Goal: Information Seeking & Learning: Find specific fact

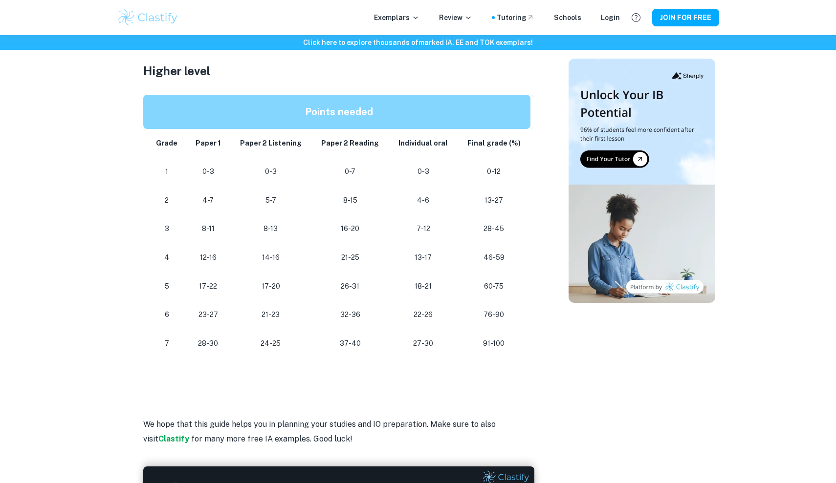
scroll to position [859, 0]
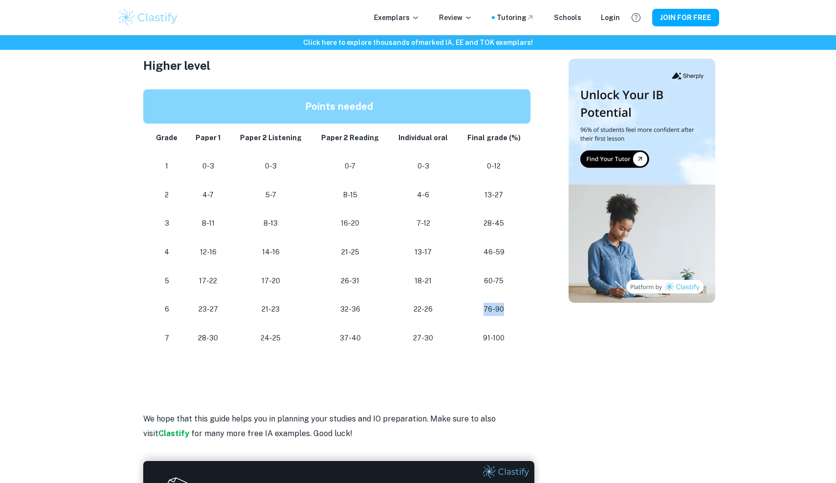
drag, startPoint x: 485, startPoint y: 302, endPoint x: 518, endPoint y: 304, distance: 33.3
click at [518, 304] on p "76-90" at bounding box center [493, 309] width 57 height 13
drag, startPoint x: 196, startPoint y: 303, endPoint x: 224, endPoint y: 306, distance: 28.0
click at [224, 306] on td "23-27" at bounding box center [208, 309] width 43 height 29
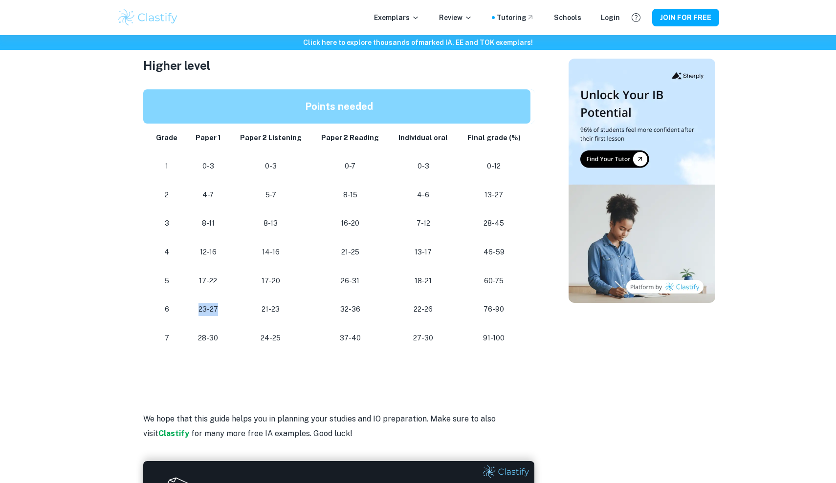
click at [224, 306] on td "23-27" at bounding box center [208, 309] width 43 height 29
drag, startPoint x: 258, startPoint y: 305, endPoint x: 296, endPoint y: 305, distance: 37.6
click at [298, 305] on p "21-23" at bounding box center [270, 309] width 66 height 13
click at [296, 305] on p "21-23" at bounding box center [270, 309] width 66 height 13
drag, startPoint x: 326, startPoint y: 305, endPoint x: 371, endPoint y: 303, distance: 45.0
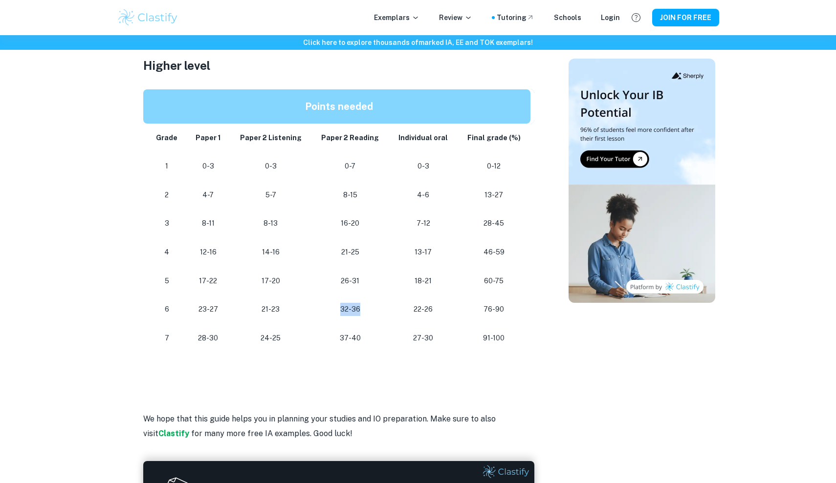
click at [371, 303] on p "32-36" at bounding box center [350, 309] width 62 height 13
drag, startPoint x: 371, startPoint y: 303, endPoint x: 326, endPoint y: 300, distance: 45.6
click at [326, 303] on p "32-36" at bounding box center [350, 309] width 62 height 13
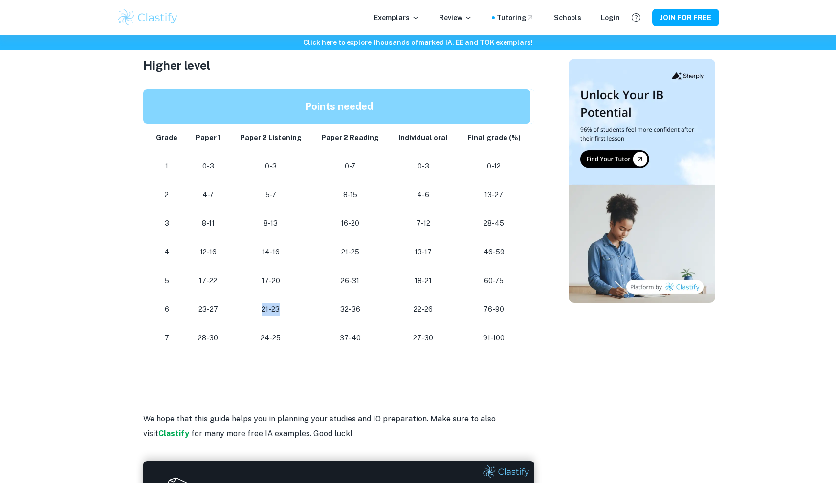
drag, startPoint x: 276, startPoint y: 293, endPoint x: 280, endPoint y: 306, distance: 14.4
click at [280, 306] on td "21-23" at bounding box center [271, 309] width 82 height 29
click at [280, 306] on p "21-23" at bounding box center [270, 309] width 66 height 13
drag, startPoint x: 489, startPoint y: 304, endPoint x: 523, endPoint y: 308, distance: 34.9
click at [523, 308] on td "76-90" at bounding box center [495, 309] width 77 height 29
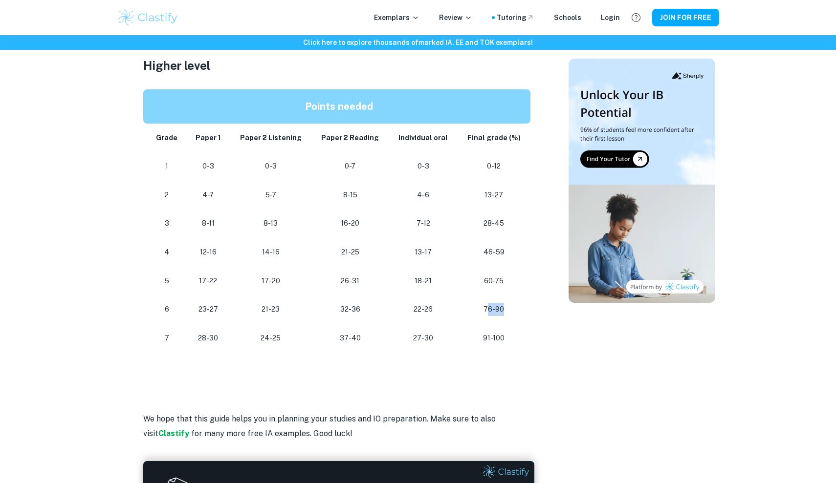
click at [523, 308] on td "76-90" at bounding box center [495, 309] width 77 height 29
drag, startPoint x: 474, startPoint y: 323, endPoint x: 504, endPoint y: 344, distance: 36.2
click at [504, 344] on td "91-100" at bounding box center [495, 338] width 77 height 29
